Goal: Task Accomplishment & Management: Manage account settings

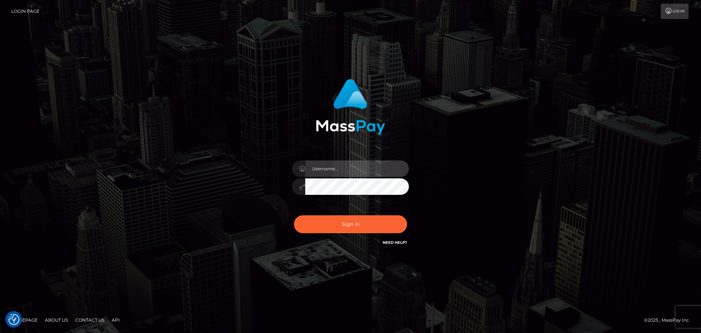
click at [330, 167] on input "text" at bounding box center [357, 168] width 104 height 16
click at [352, 174] on input "text" at bounding box center [357, 168] width 104 height 16
type input "georgio.nmible"
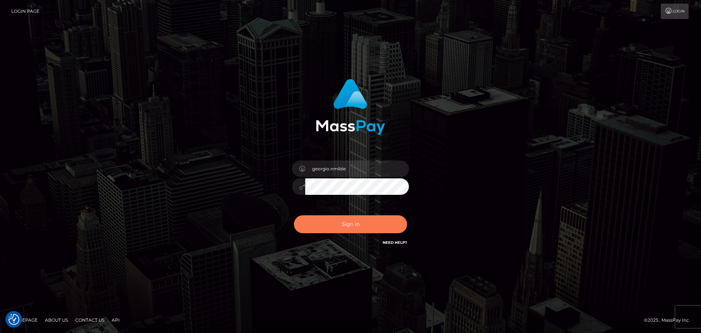
click at [340, 222] on button "Sign in" at bounding box center [350, 224] width 113 height 18
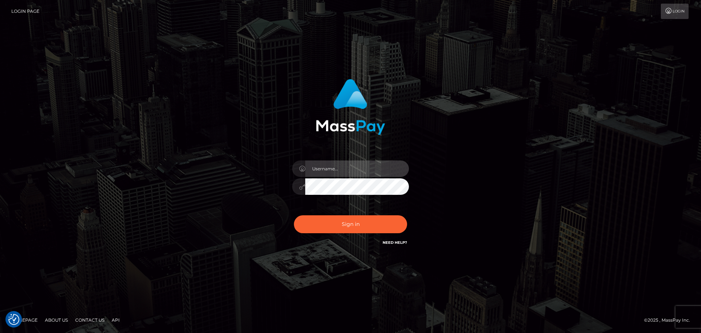
drag, startPoint x: 334, startPoint y: 168, endPoint x: 347, endPoint y: 177, distance: 15.5
click at [334, 168] on input "text" at bounding box center [357, 168] width 104 height 16
type input "georgio.nmible"
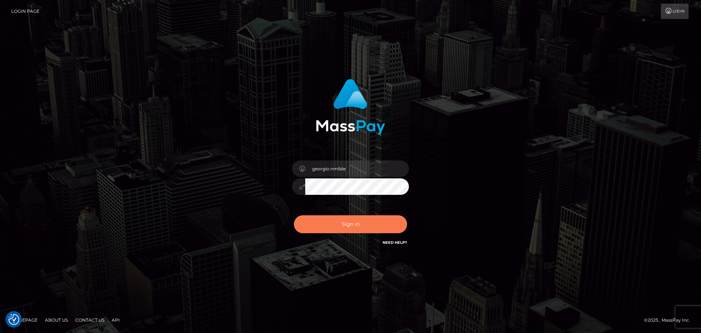
click at [346, 218] on button "Sign in" at bounding box center [350, 224] width 113 height 18
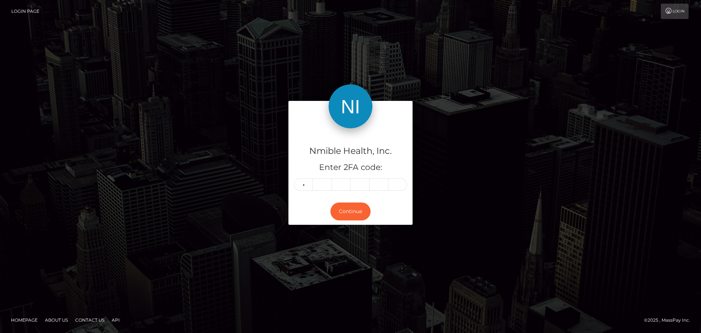
type input "9"
type input "6"
type input "7"
type input "5"
type input "1"
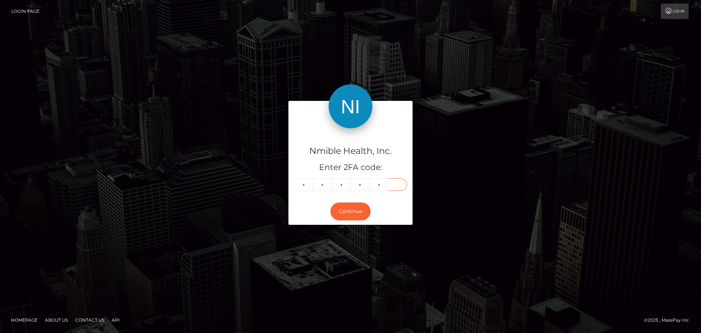
type input "3"
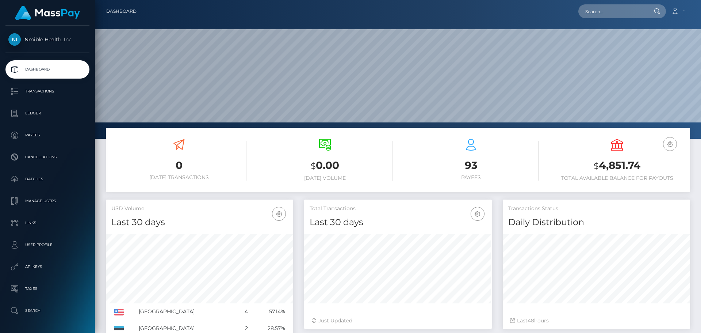
scroll to position [130, 188]
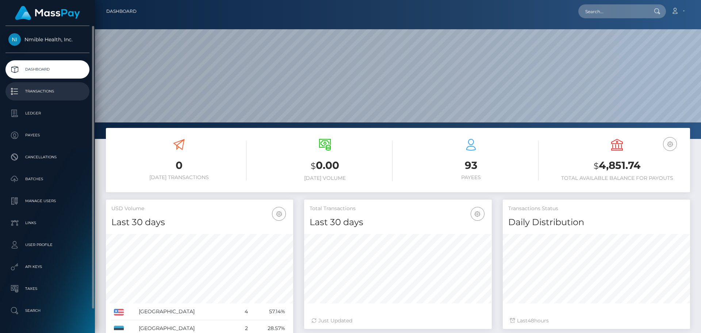
click at [56, 95] on p "Transactions" at bounding box center [47, 91] width 78 height 11
